Goal: Task Accomplishment & Management: Use online tool/utility

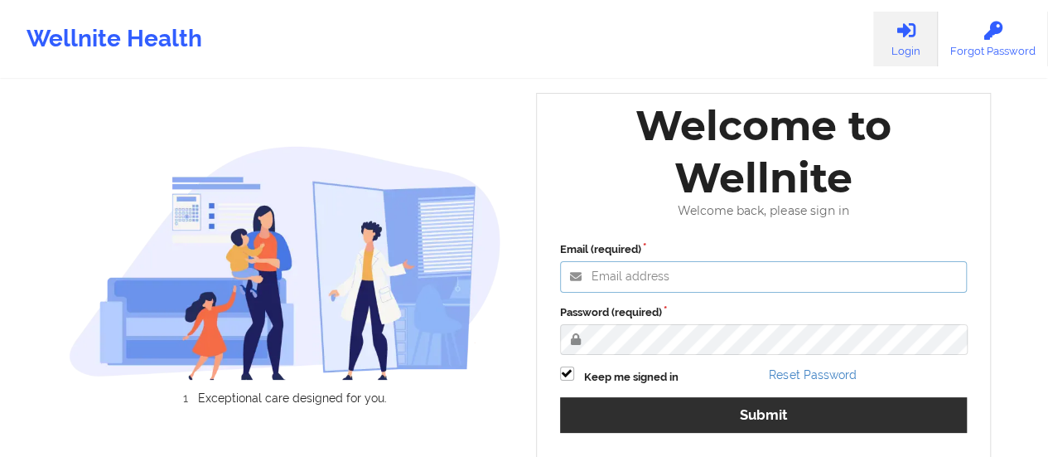
type input "[EMAIL_ADDRESS][DOMAIN_NAME]"
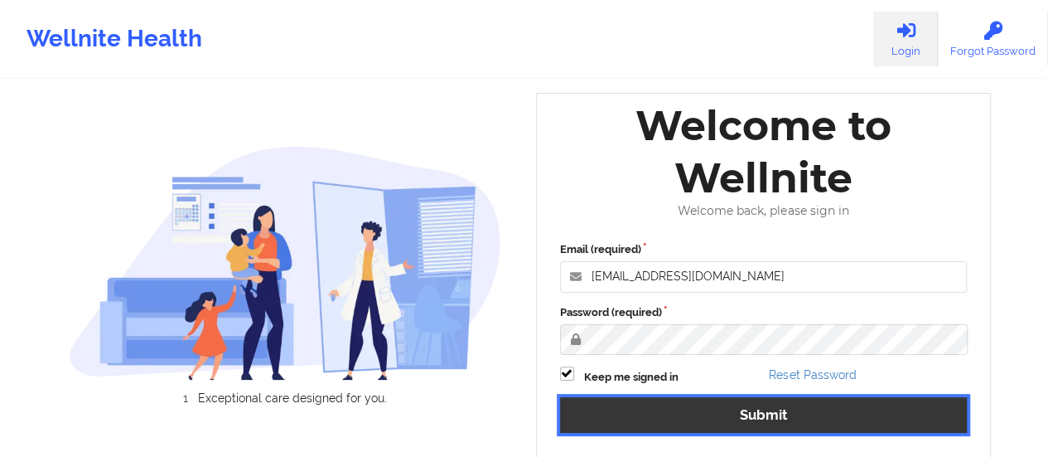
click at [692, 417] on button "Submit" at bounding box center [764, 415] width 408 height 36
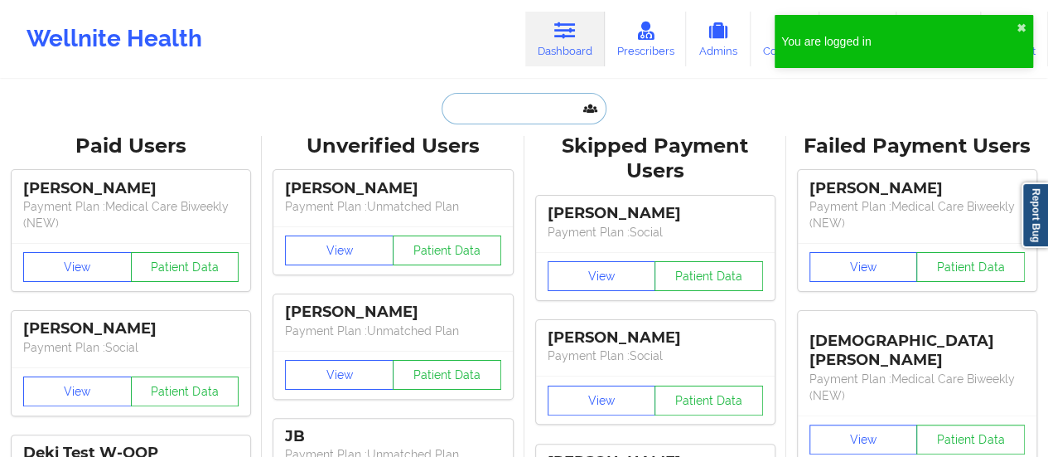
click at [548, 113] on input "text" at bounding box center [524, 108] width 164 height 31
type input "v"
paste input "[EMAIL_ADDRESS][DOMAIN_NAME]"
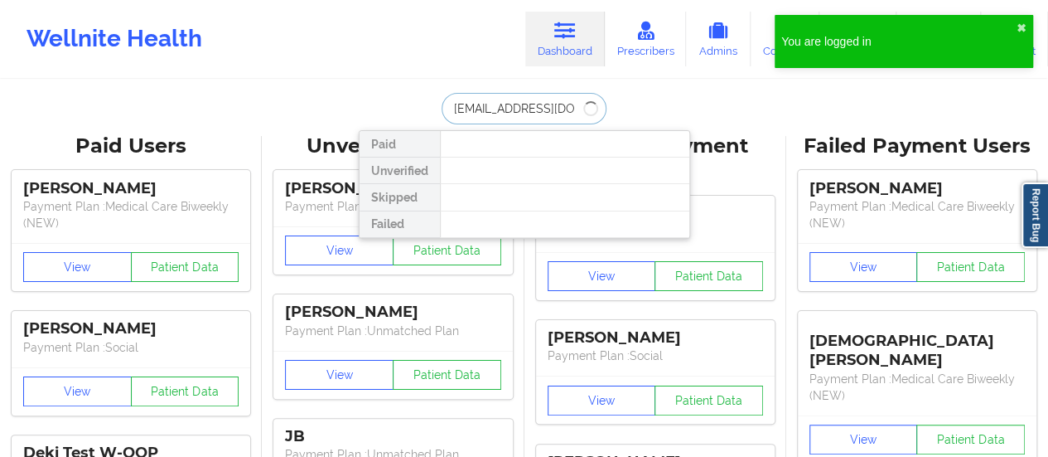
type input "[EMAIL_ADDRESS][DOMAIN_NAME]"
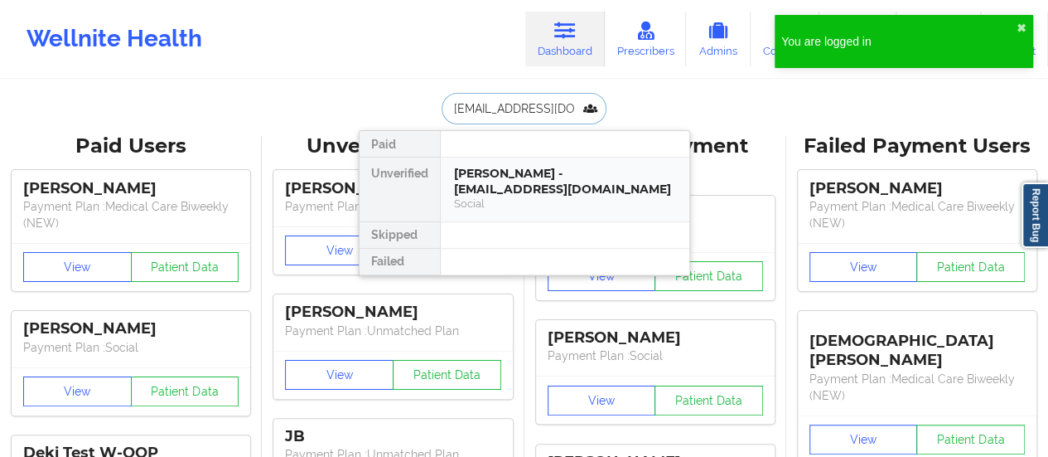
click at [485, 175] on div "[PERSON_NAME] - [EMAIL_ADDRESS][DOMAIN_NAME]" at bounding box center [565, 181] width 222 height 31
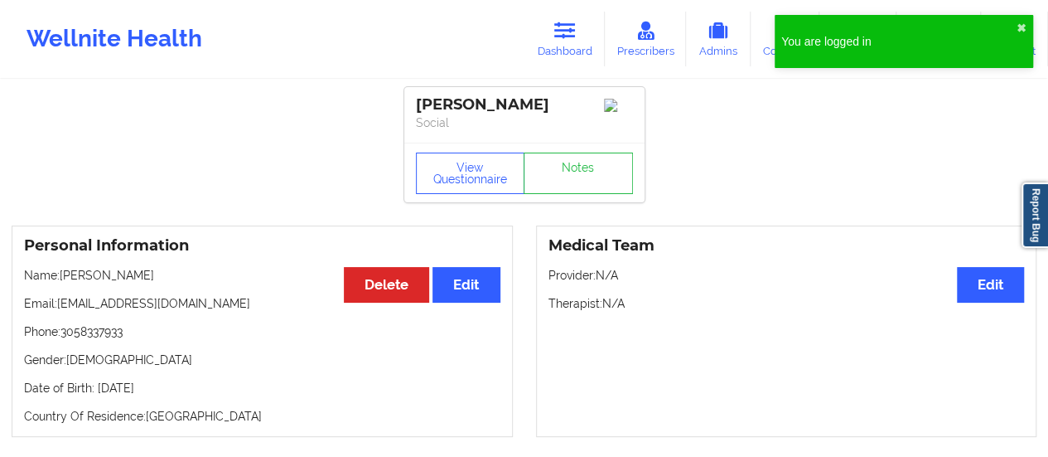
drag, startPoint x: 567, startPoint y: 32, endPoint x: 467, endPoint y: 73, distance: 108.2
click at [567, 32] on icon at bounding box center [565, 31] width 22 height 18
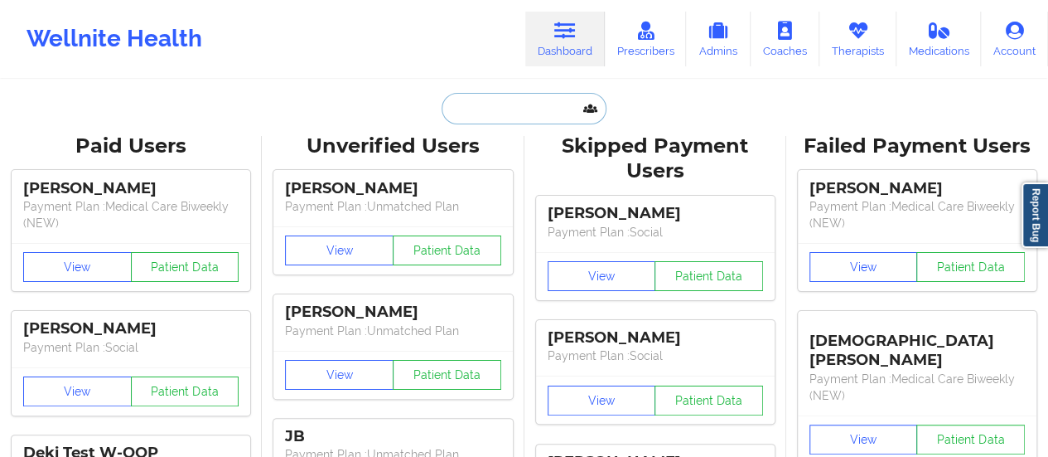
click at [502, 100] on input "text" at bounding box center [524, 108] width 164 height 31
paste input "[EMAIL_ADDRESS][DOMAIN_NAME]"
type input "[EMAIL_ADDRESS][DOMAIN_NAME]"
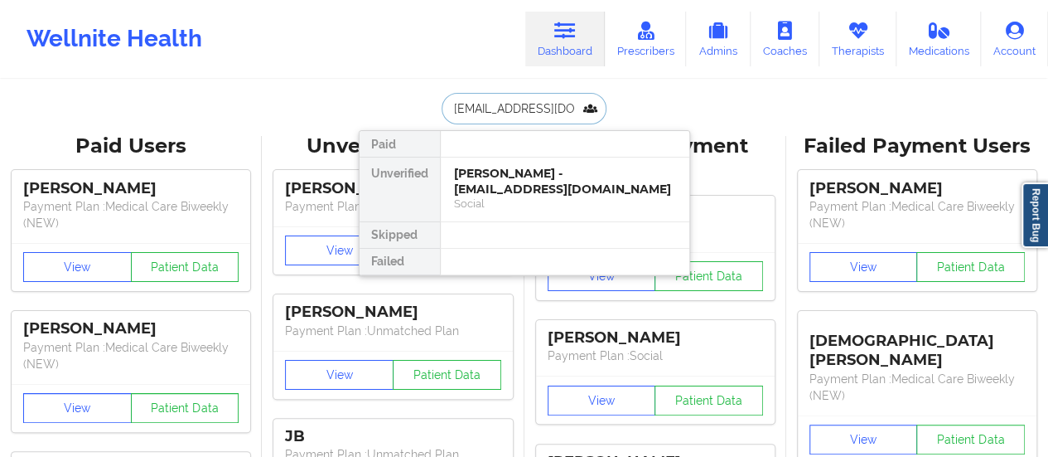
click at [531, 175] on div "[PERSON_NAME] - [EMAIL_ADDRESS][DOMAIN_NAME]" at bounding box center [565, 181] width 222 height 31
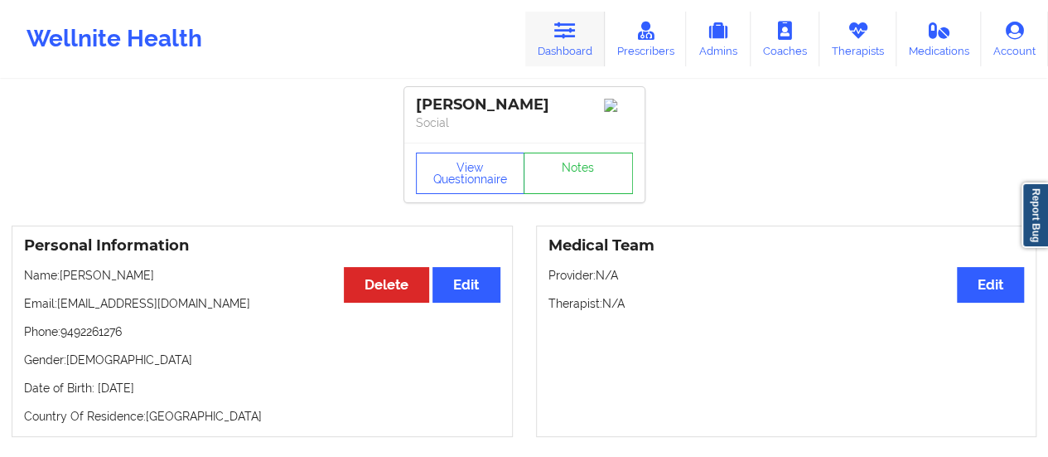
click at [552, 26] on link "Dashboard" at bounding box center [565, 39] width 80 height 55
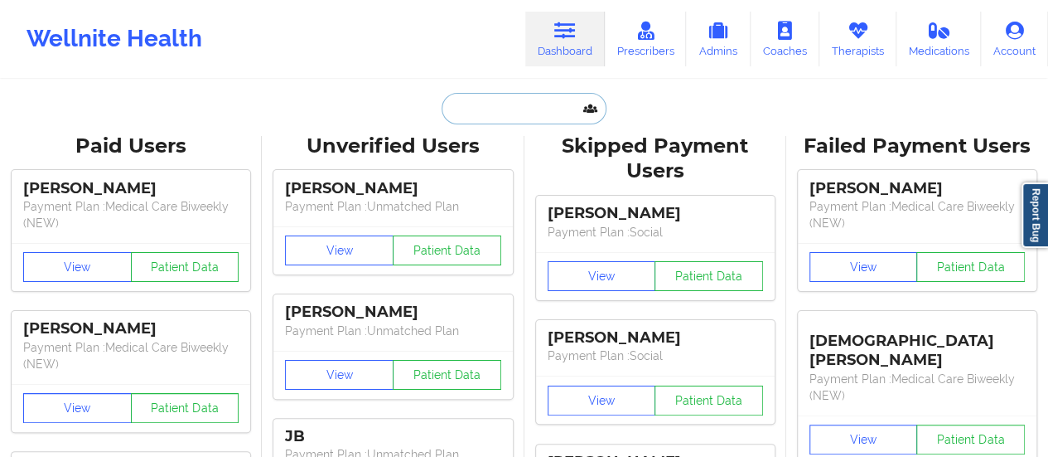
click at [532, 114] on input "text" at bounding box center [524, 108] width 164 height 31
paste input "[PERSON_NAME]"
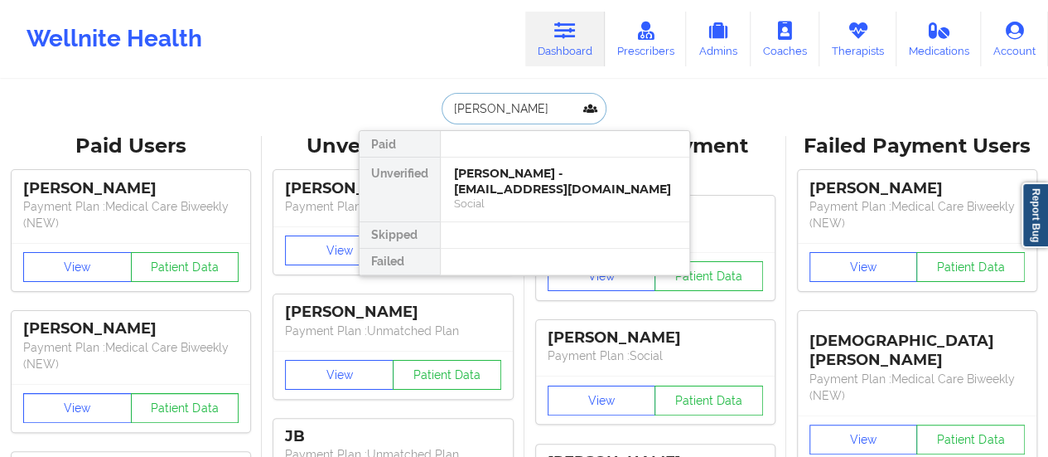
type input "[PERSON_NAME]"
click at [581, 168] on div "[PERSON_NAME] - [EMAIL_ADDRESS][DOMAIN_NAME]" at bounding box center [565, 181] width 222 height 31
